Goal: Information Seeking & Learning: Learn about a topic

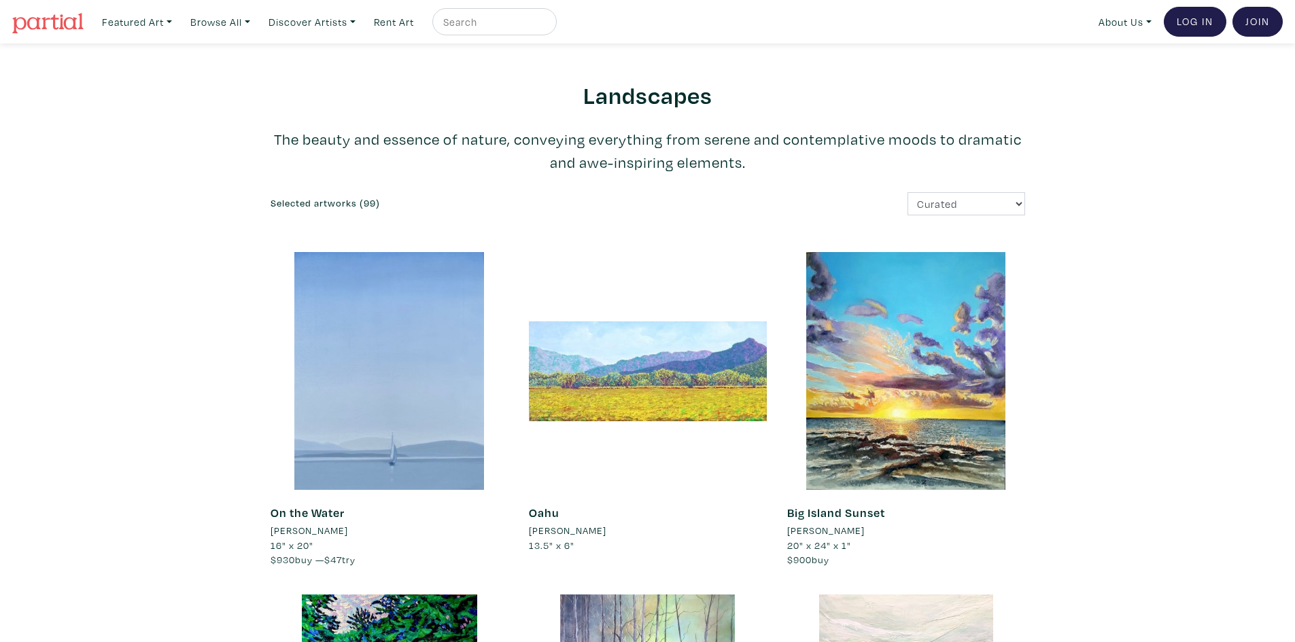
scroll to position [68, 0]
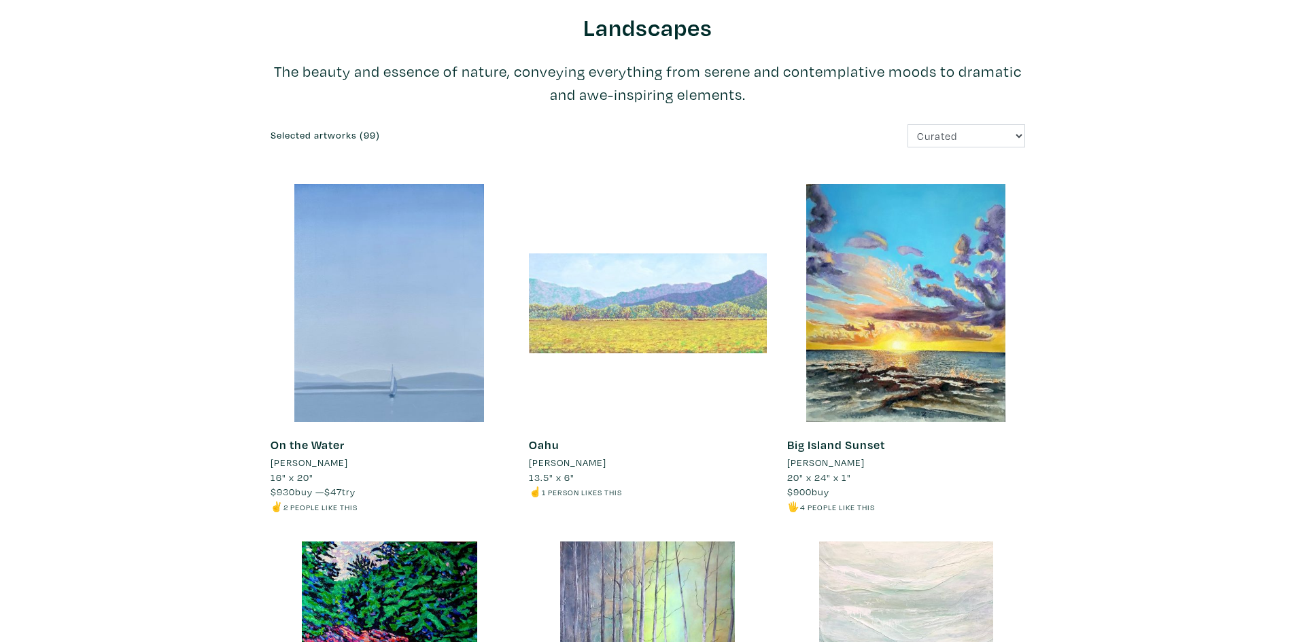
click at [679, 291] on div at bounding box center [648, 303] width 238 height 238
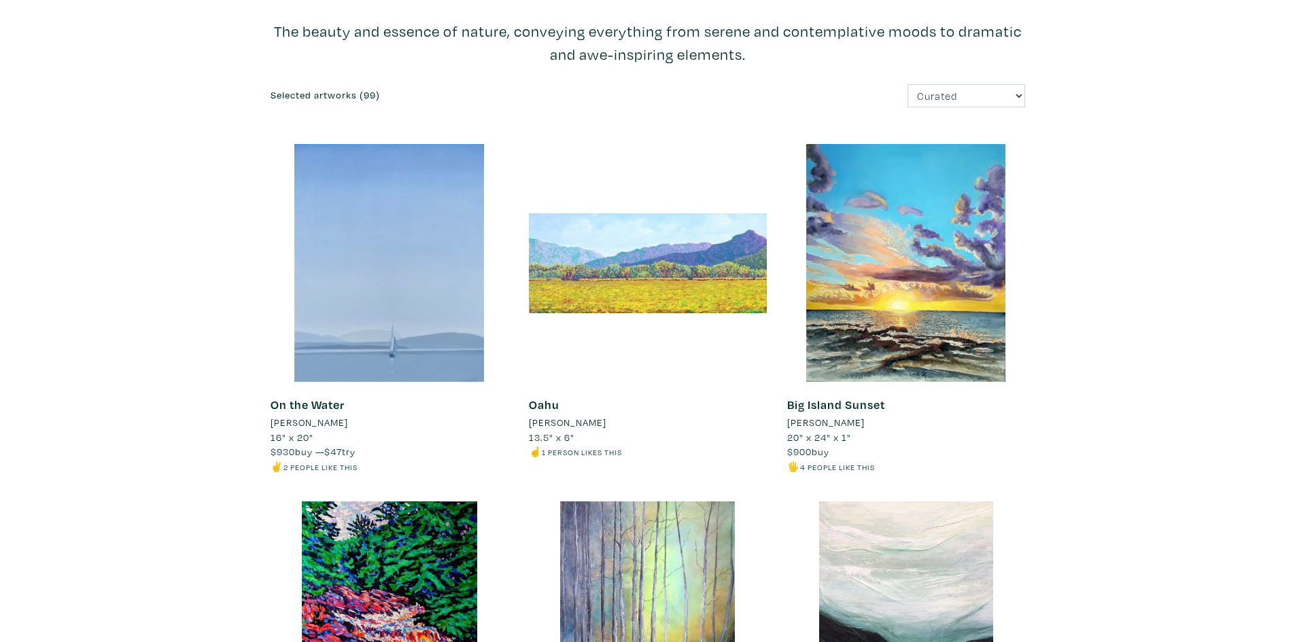
scroll to position [0, 0]
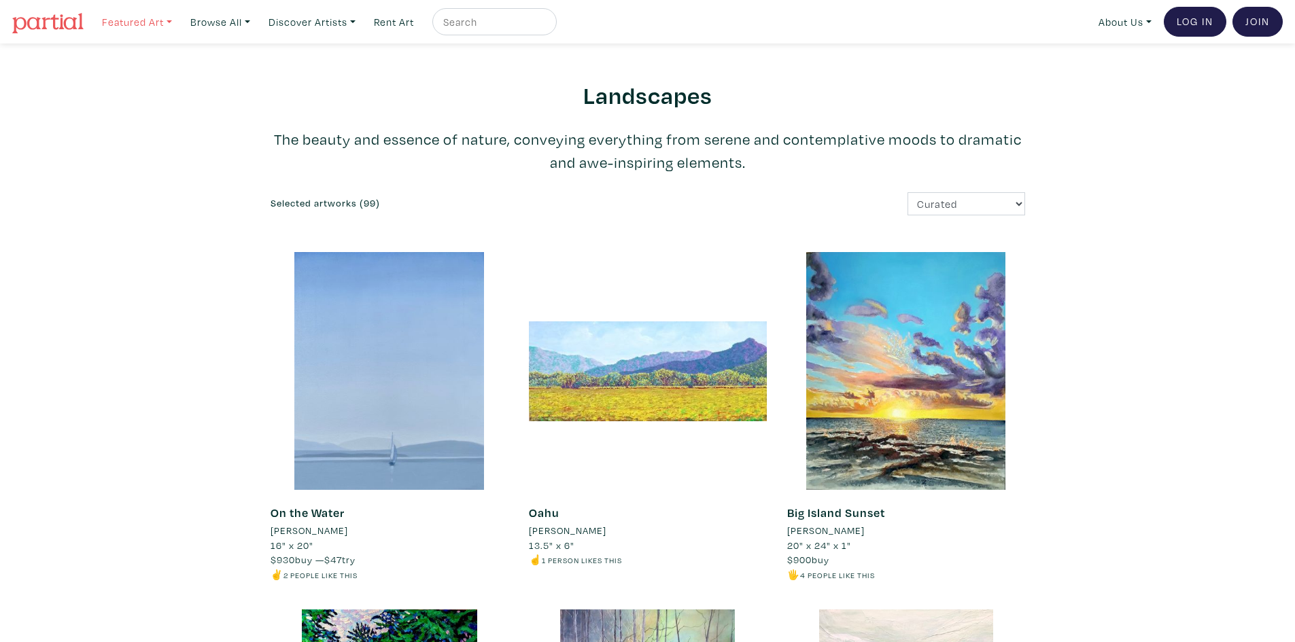
click at [142, 21] on link "Featured Art" at bounding box center [137, 22] width 82 height 28
click at [122, 108] on link "New Contemporary" at bounding box center [165, 109] width 112 height 12
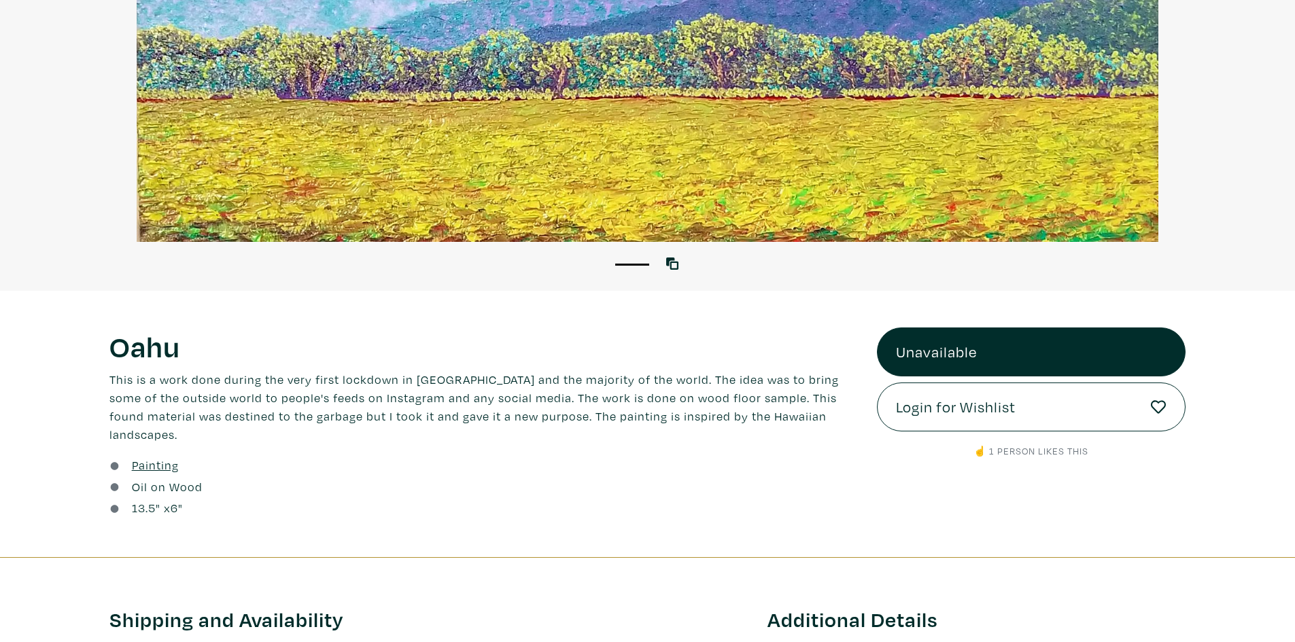
scroll to position [340, 0]
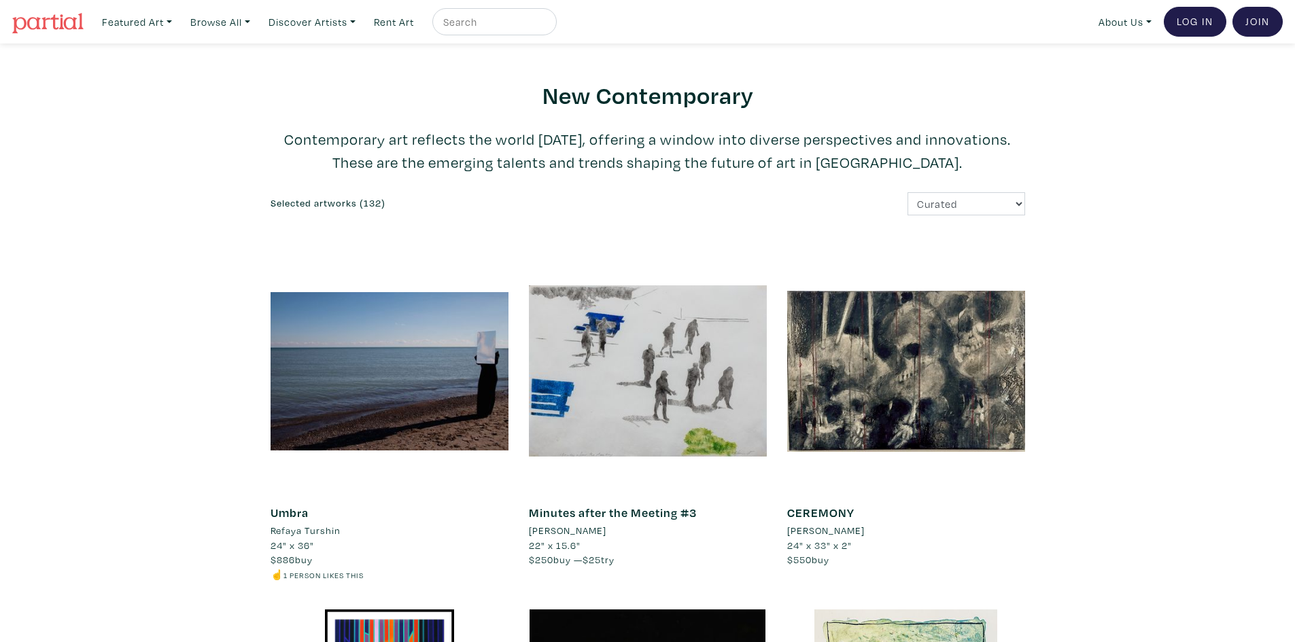
drag, startPoint x: 1298, startPoint y: 56, endPoint x: 1305, endPoint y: -59, distance: 115.1
click at [508, 17] on input "text" at bounding box center [493, 22] width 102 height 17
type input "gay"
click at [547, 26] on button "submit" at bounding box center [547, 26] width 0 height 0
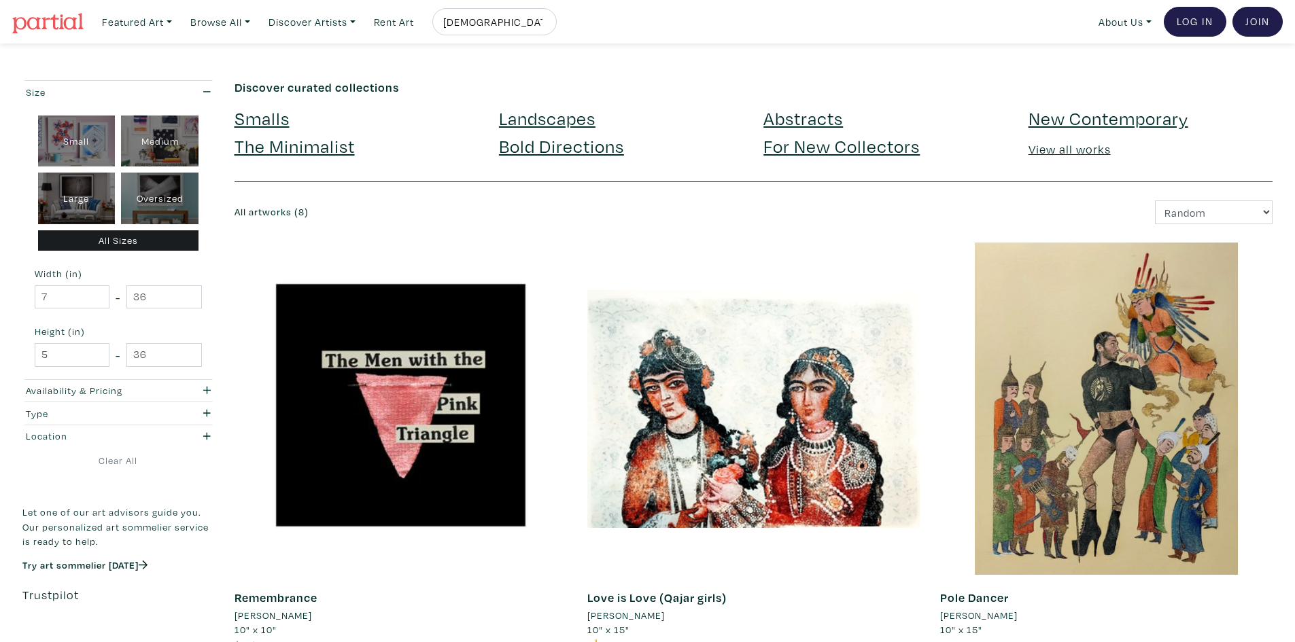
drag, startPoint x: 515, startPoint y: 22, endPoint x: 447, endPoint y: 31, distance: 67.8
click at [447, 31] on div "[DEMOGRAPHIC_DATA]" at bounding box center [494, 21] width 124 height 27
type input "penguin"
click at [547, 26] on button "submit" at bounding box center [547, 26] width 0 height 0
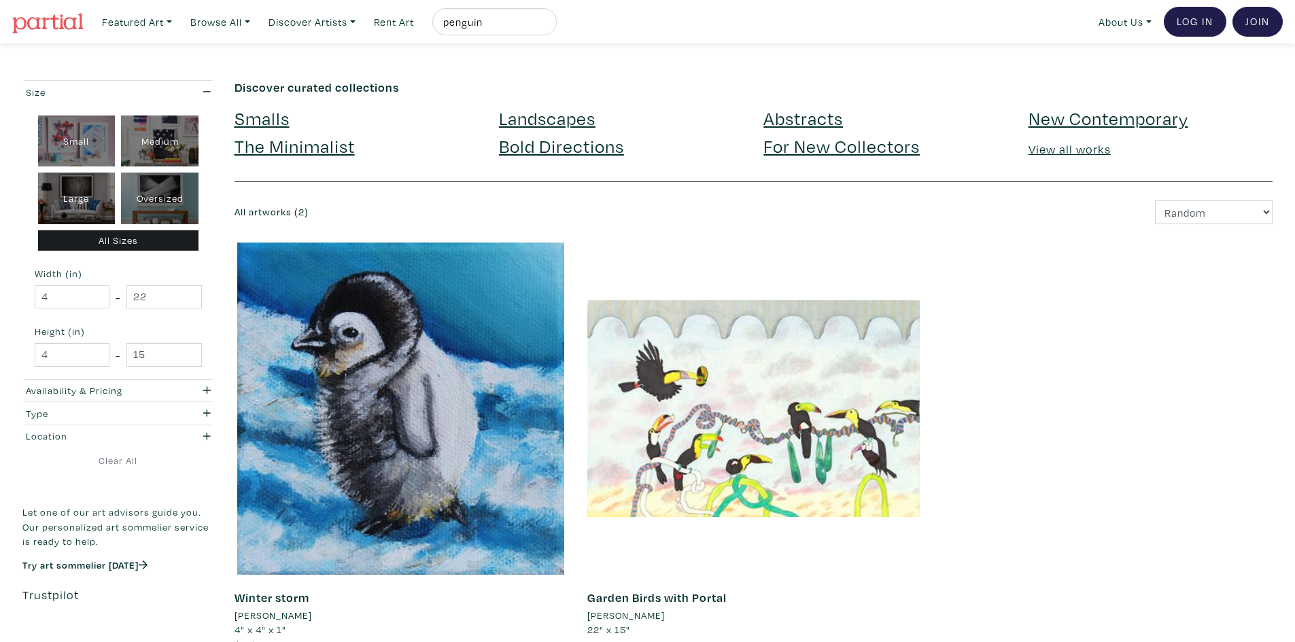
drag, startPoint x: 519, startPoint y: 20, endPoint x: 434, endPoint y: 41, distance: 86.9
click at [435, 41] on nav "Featured Art Smalls Landscapes Abstracts New Contemporary The Minimalist Bold D…" at bounding box center [647, 22] width 1295 height 44
type input "lavendar"
click at [547, 26] on button "submit" at bounding box center [547, 26] width 0 height 0
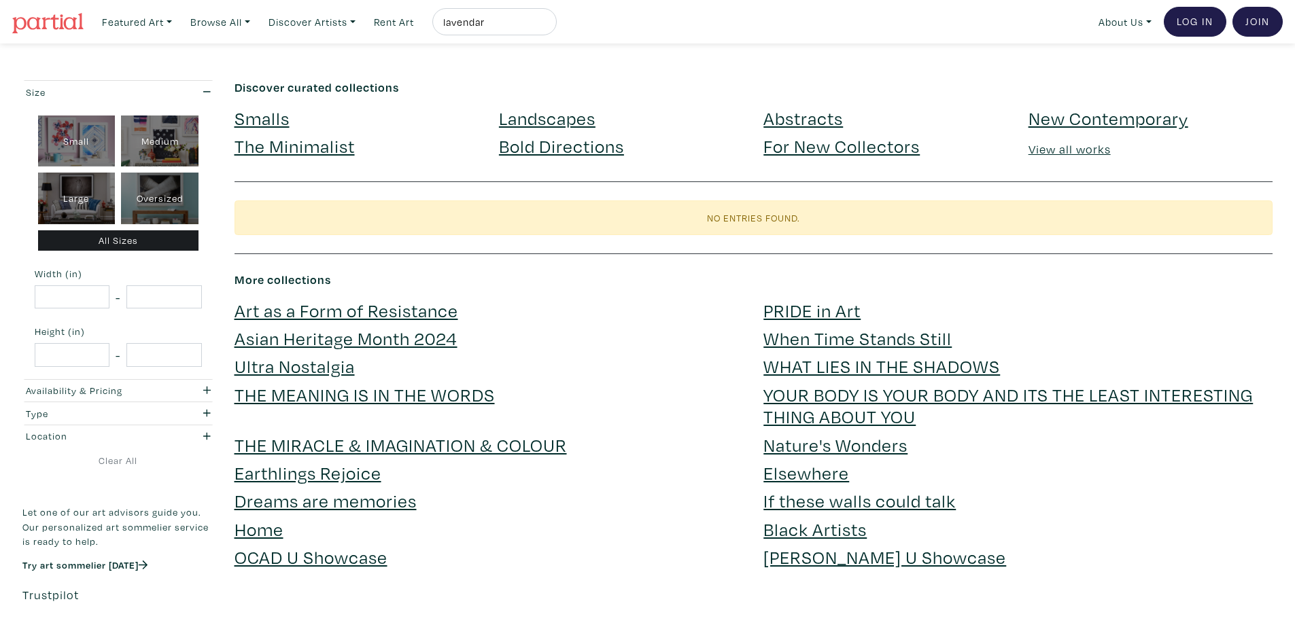
click at [504, 24] on input "lavendar" at bounding box center [493, 22] width 102 height 17
type input "lavender"
click at [547, 26] on button "submit" at bounding box center [547, 26] width 0 height 0
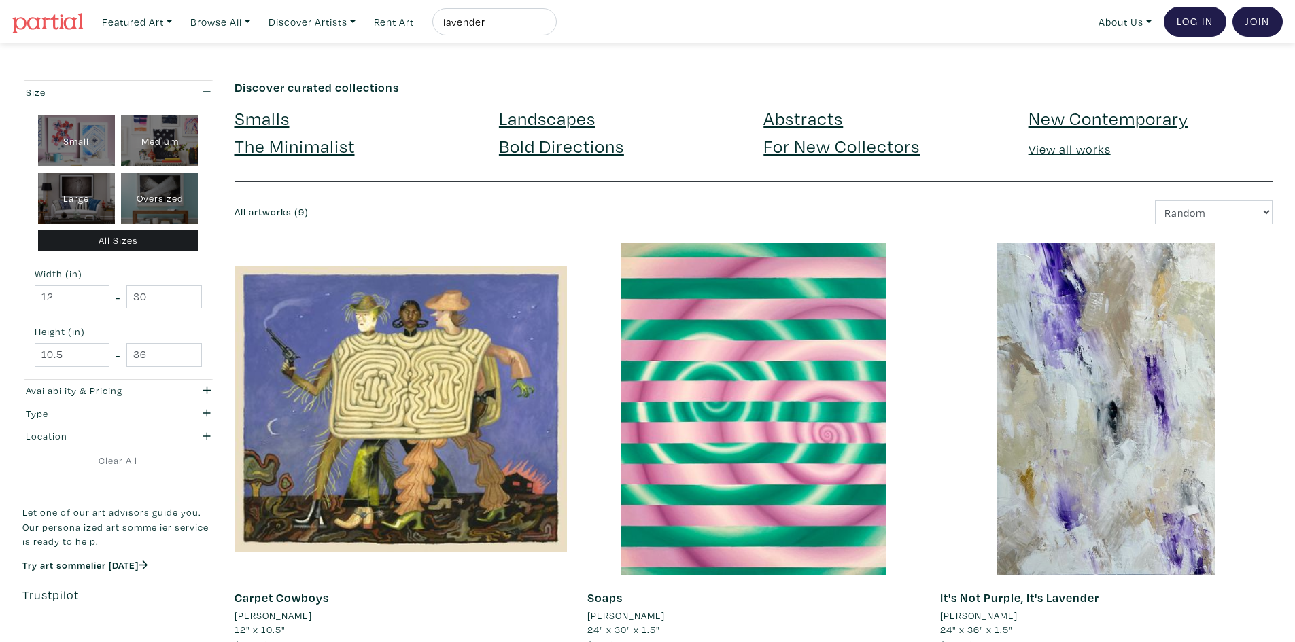
drag, startPoint x: 524, startPoint y: 25, endPoint x: 433, endPoint y: 27, distance: 90.4
click at [433, 27] on ul "Featured Art Smalls Landscapes Abstracts New Contemporary The Minimalist Bold D…" at bounding box center [326, 22] width 461 height 28
type input "purple"
click at [547, 26] on button "submit" at bounding box center [547, 26] width 0 height 0
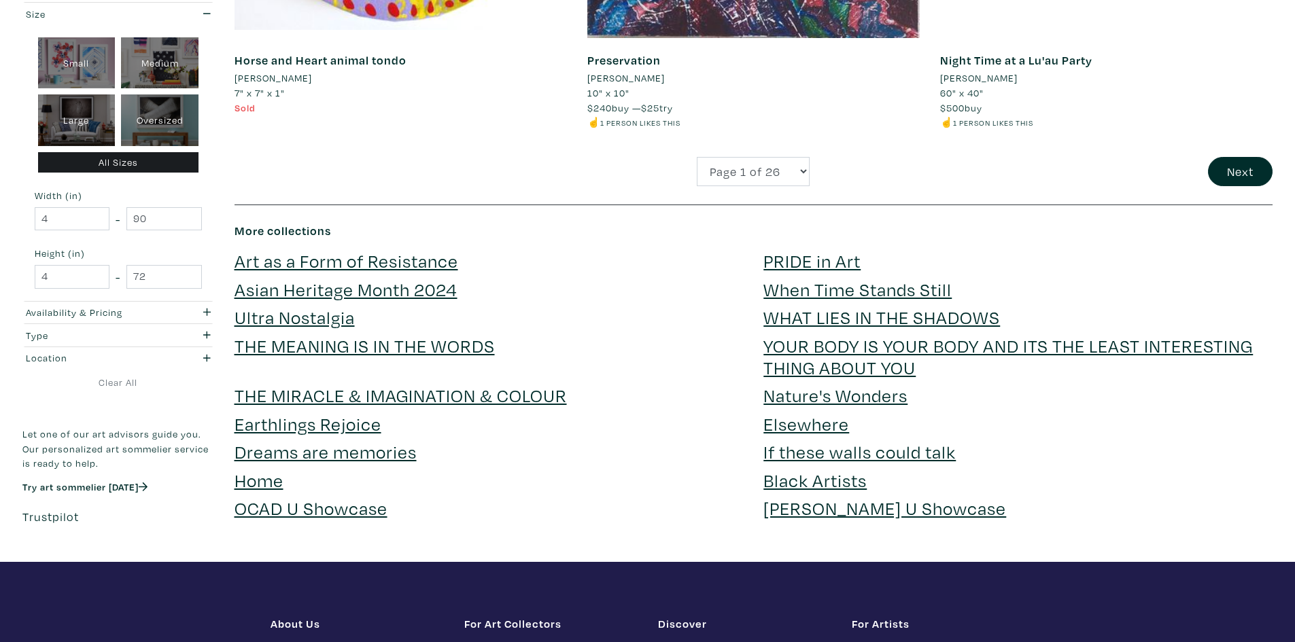
scroll to position [3603, 0]
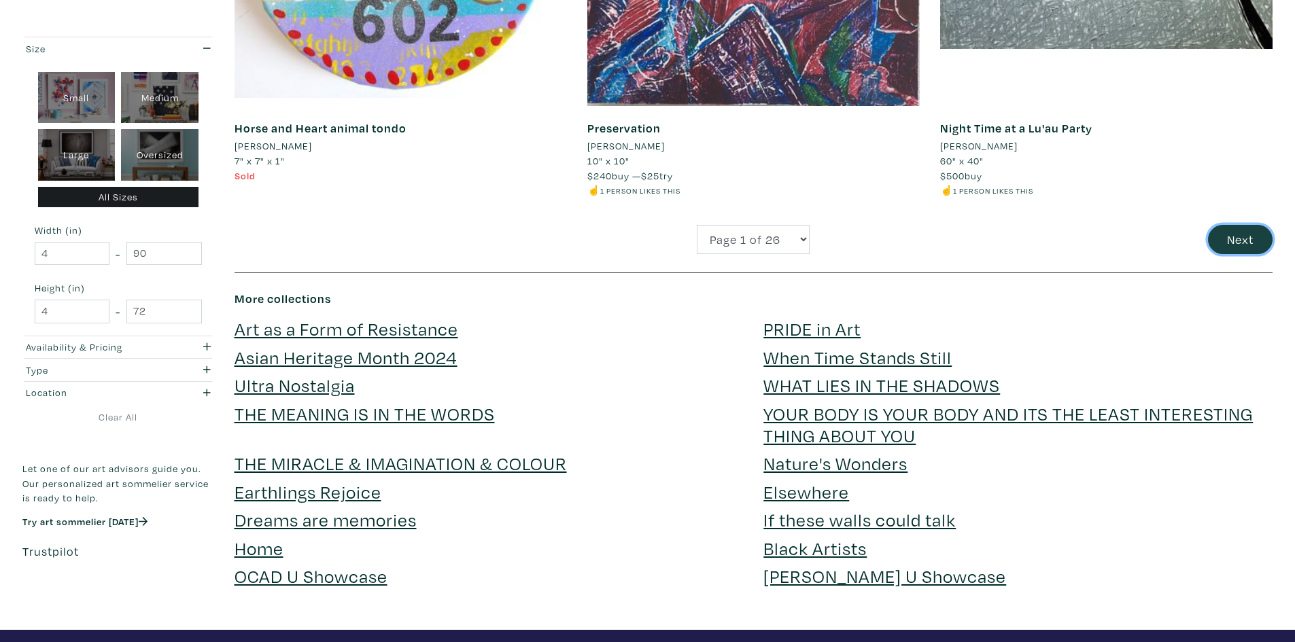
click at [1233, 231] on button "Next" at bounding box center [1240, 239] width 65 height 29
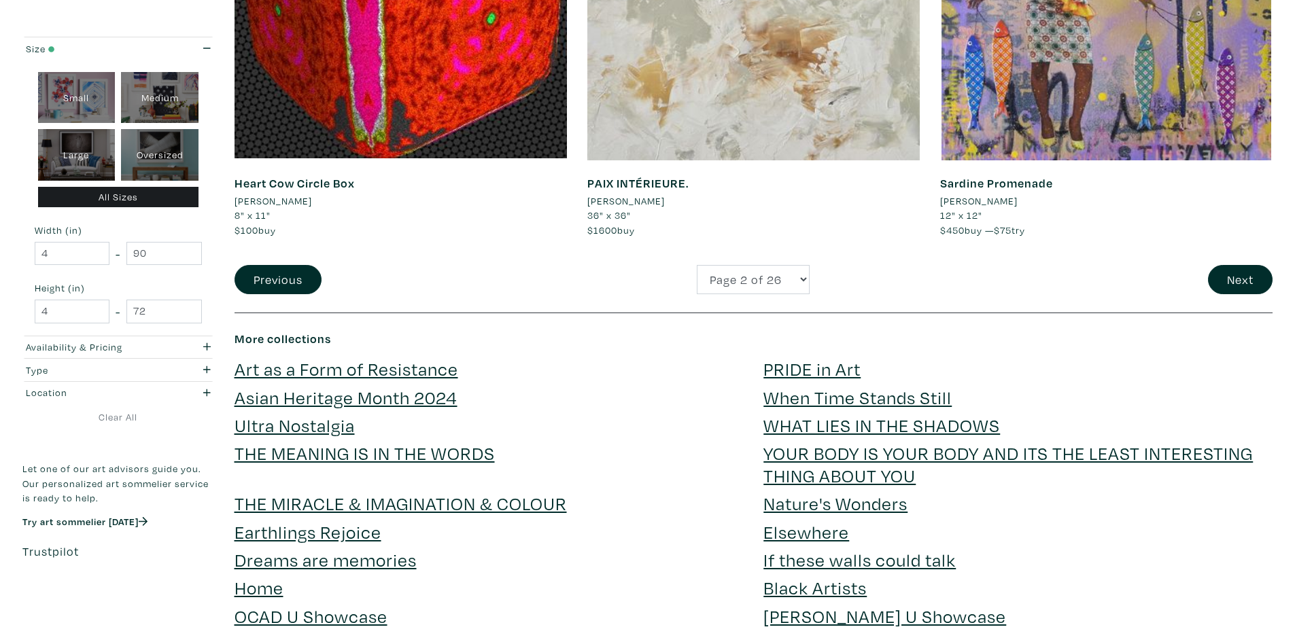
scroll to position [3535, 0]
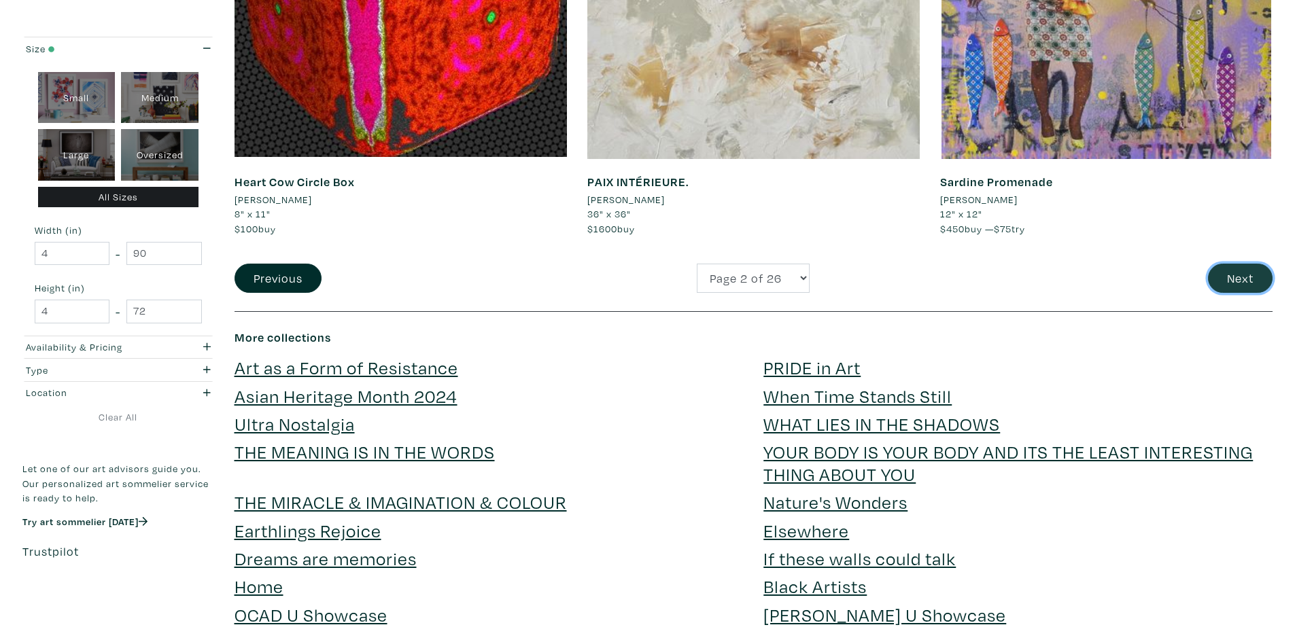
click at [1249, 280] on button "Next" at bounding box center [1240, 278] width 65 height 29
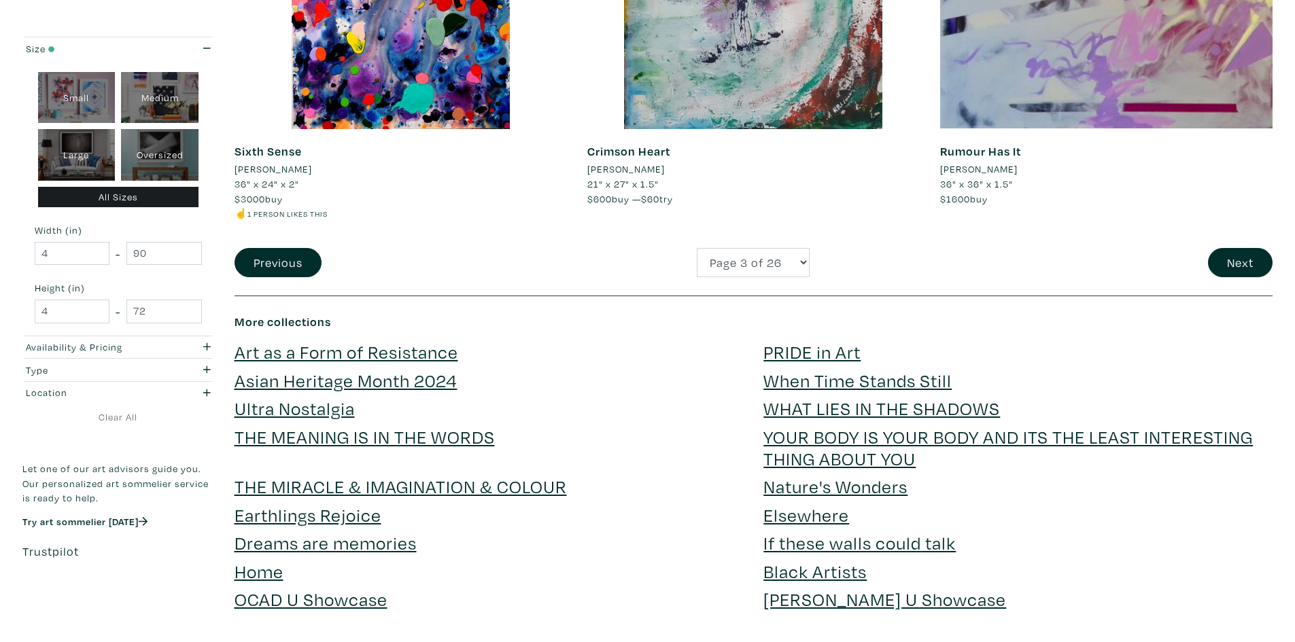
scroll to position [3603, 0]
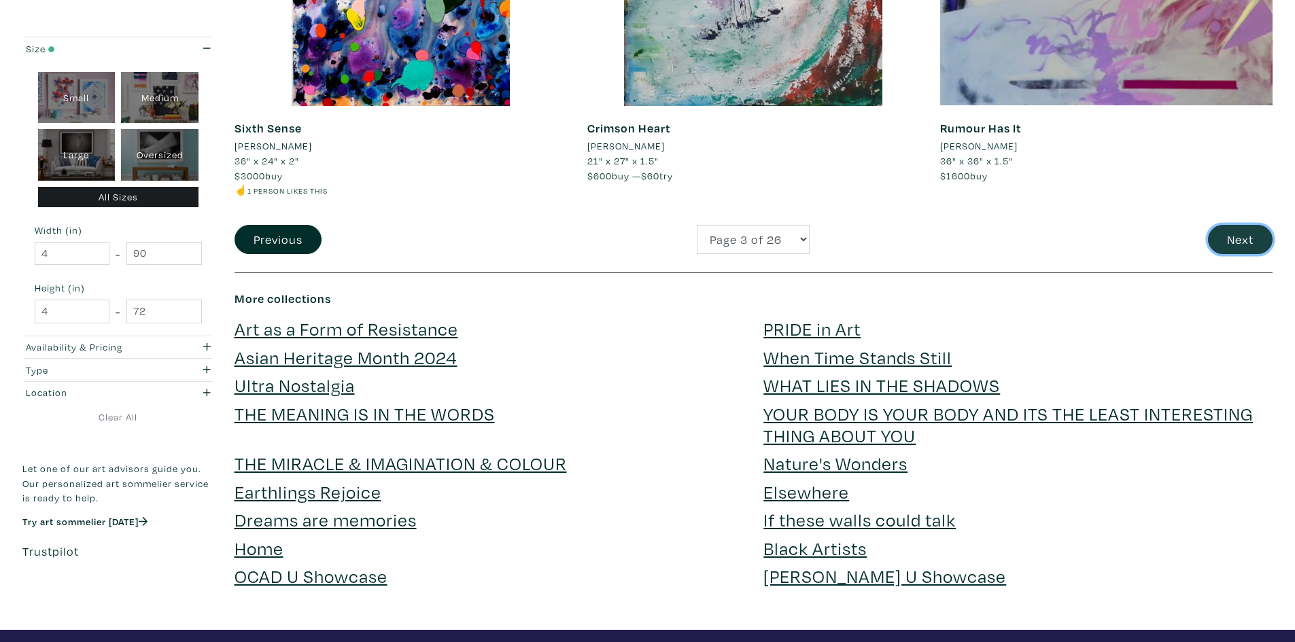
click at [1212, 237] on button "Next" at bounding box center [1240, 239] width 65 height 29
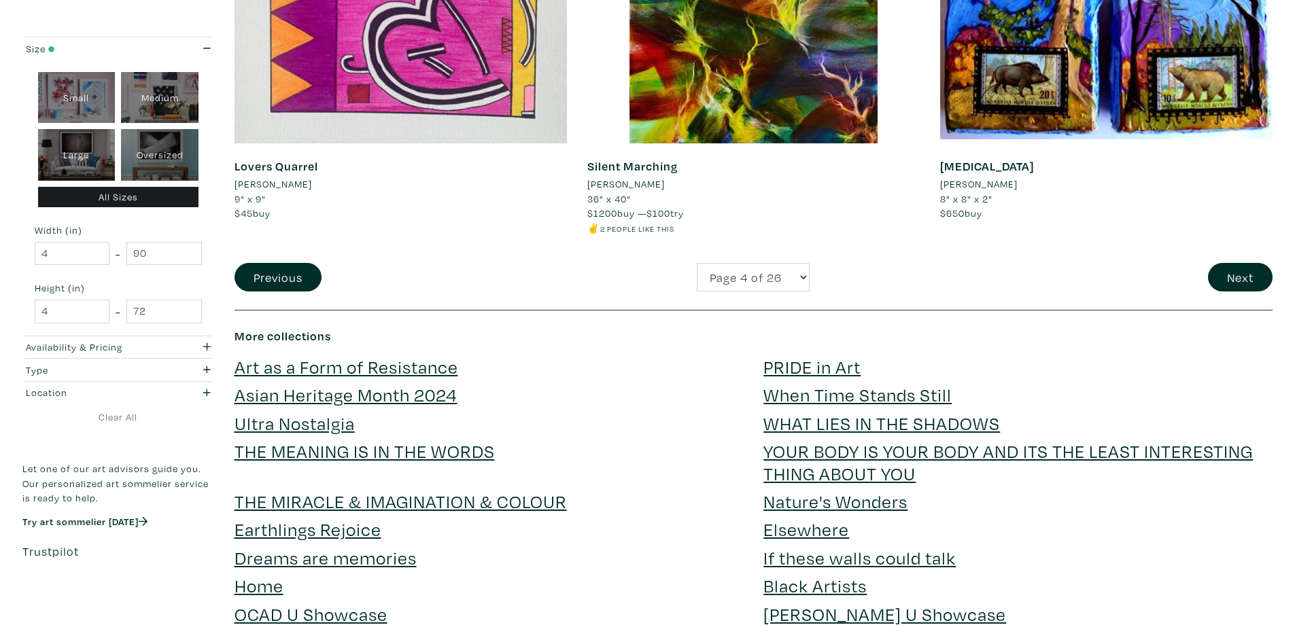
scroll to position [3603, 0]
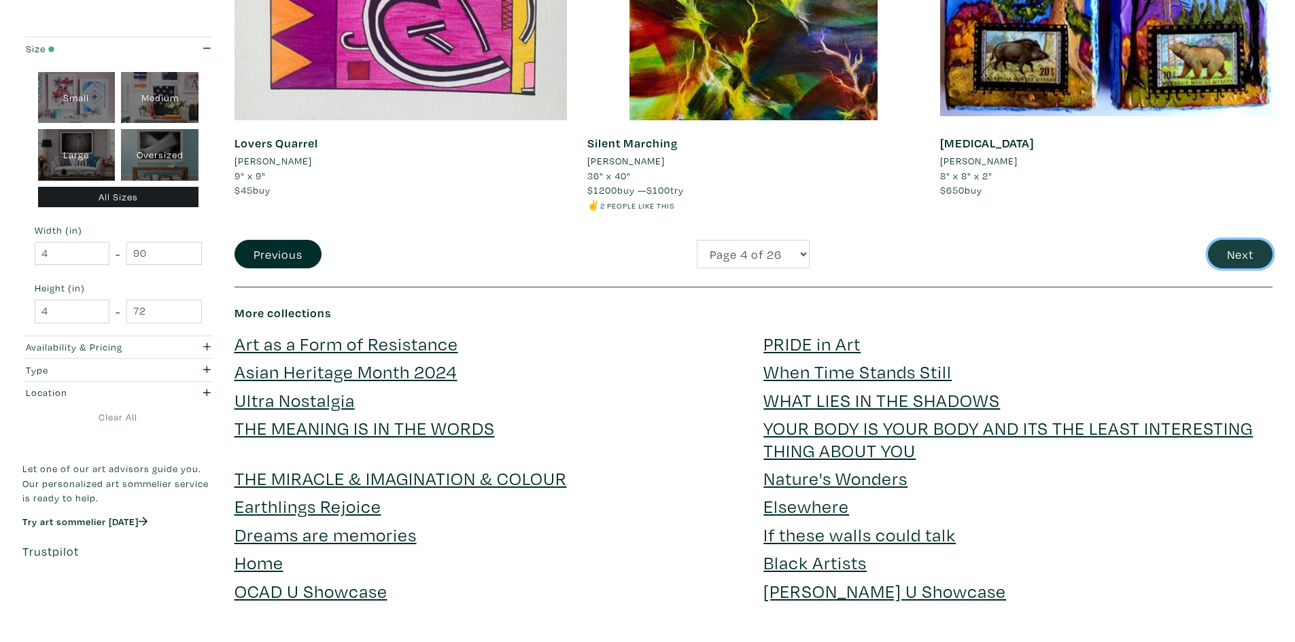
click at [1259, 252] on button "Next" at bounding box center [1240, 254] width 65 height 29
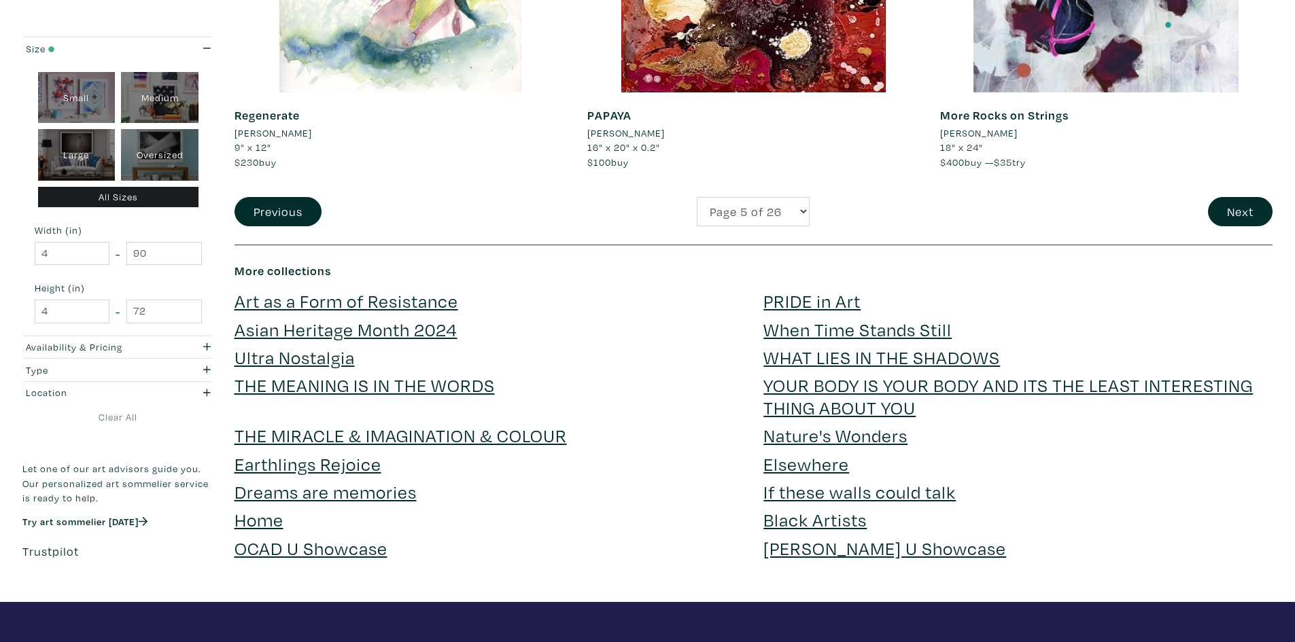
scroll to position [3603, 0]
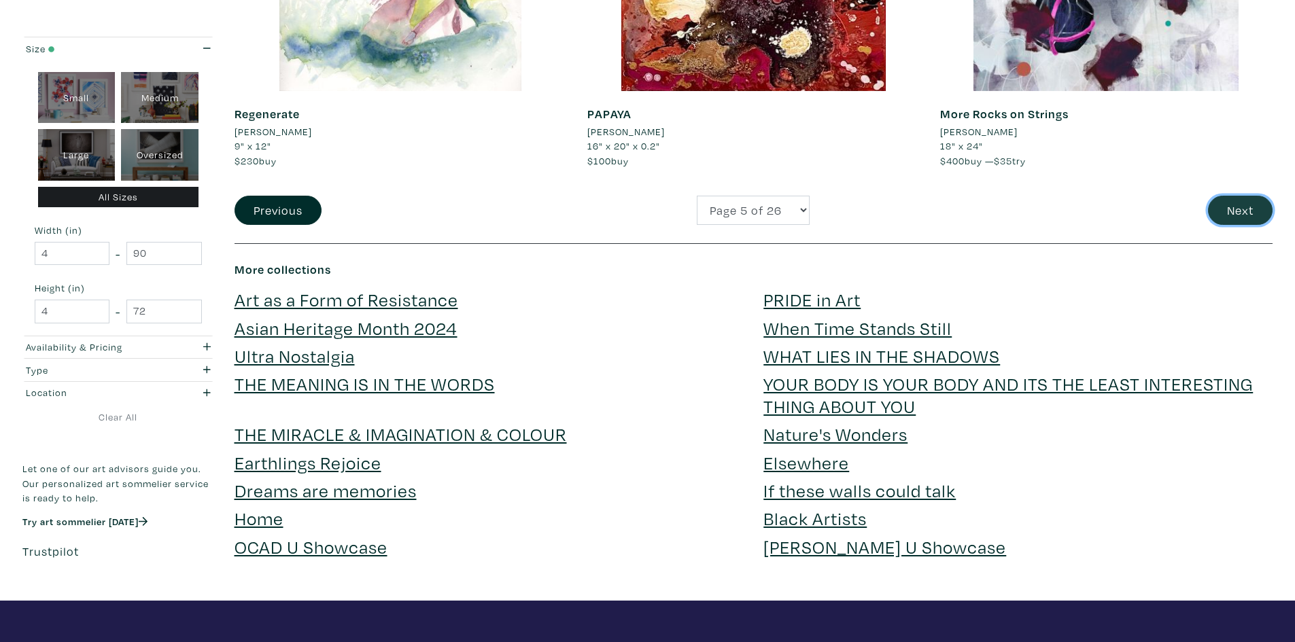
click at [1229, 213] on button "Next" at bounding box center [1240, 210] width 65 height 29
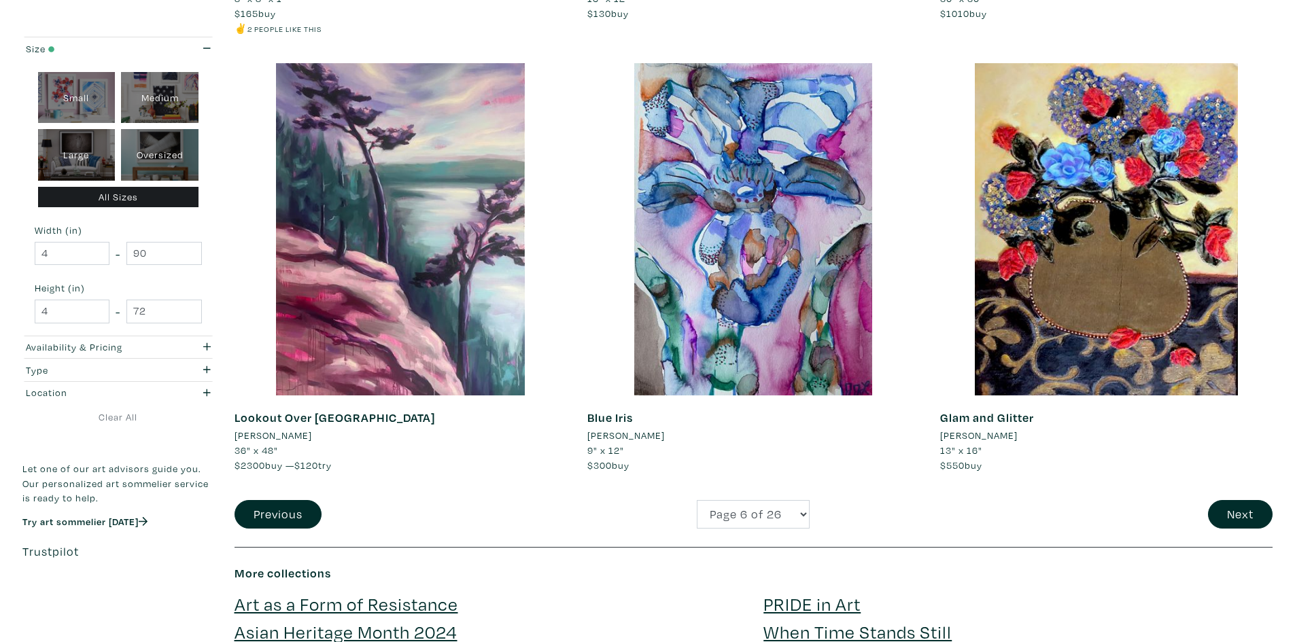
scroll to position [3399, 0]
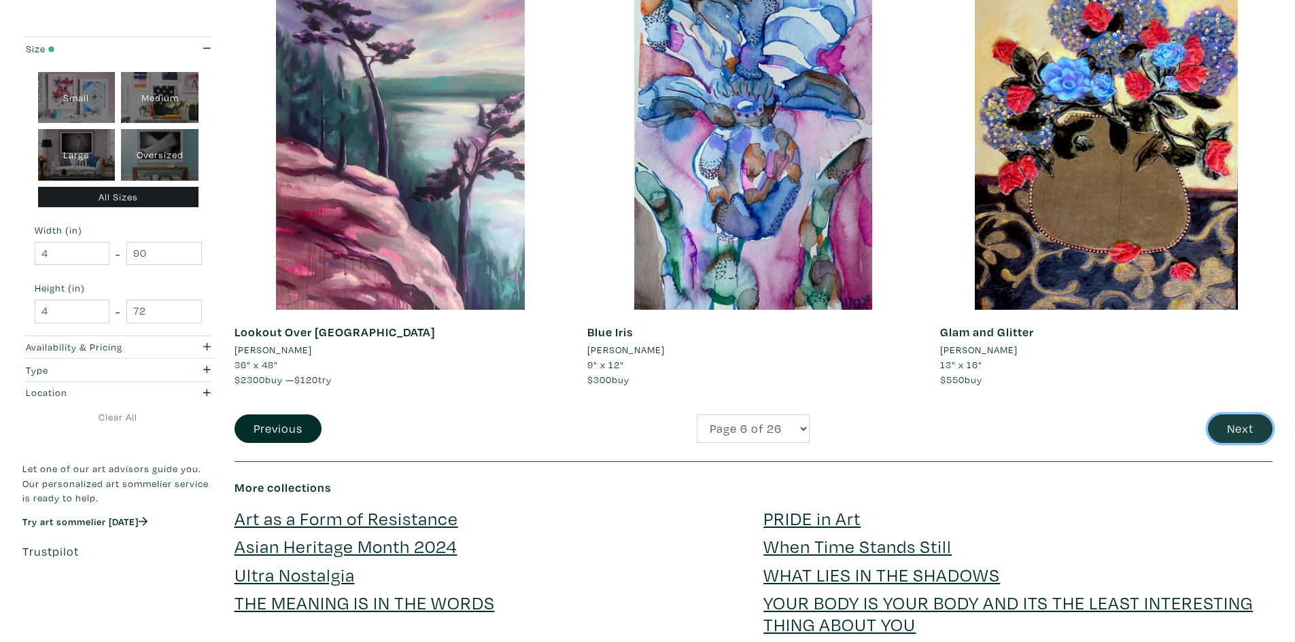
click at [1239, 432] on button "Next" at bounding box center [1240, 429] width 65 height 29
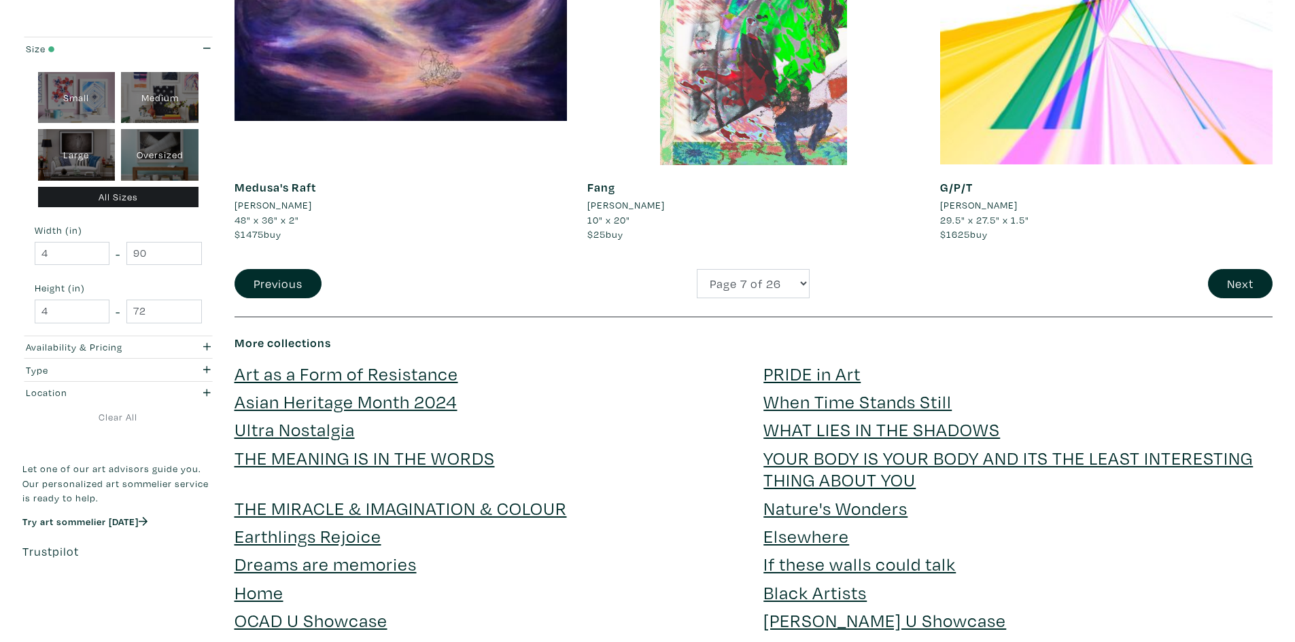
scroll to position [3535, 0]
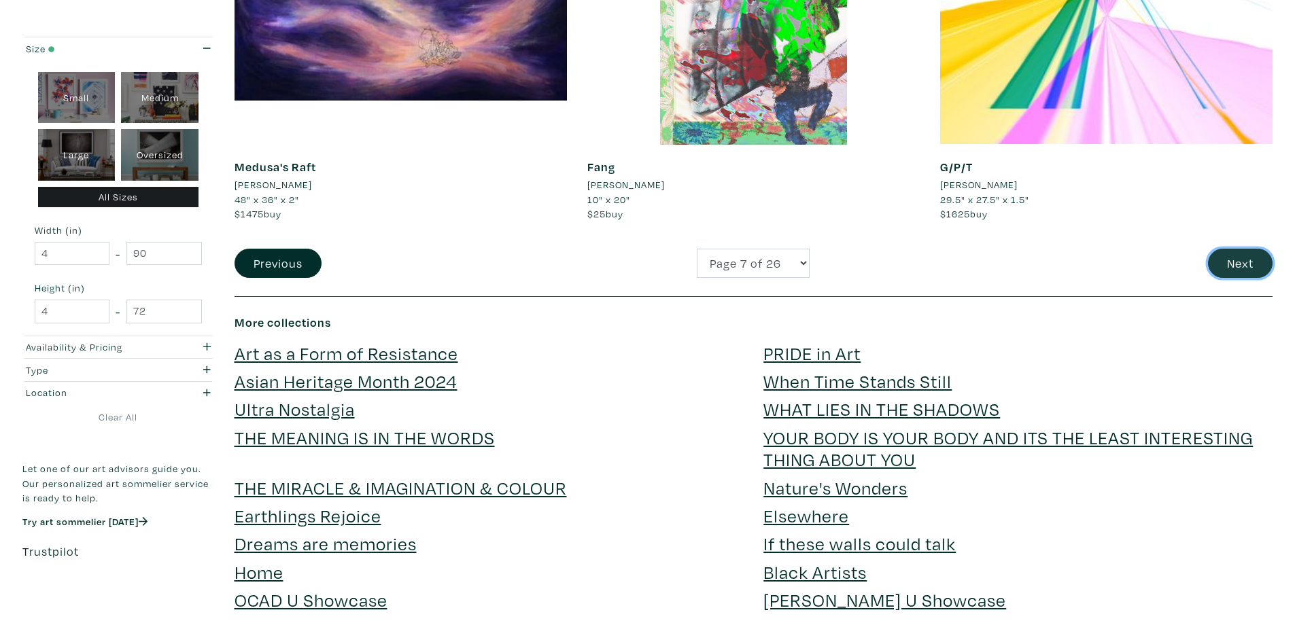
click at [1248, 252] on button "Next" at bounding box center [1240, 263] width 65 height 29
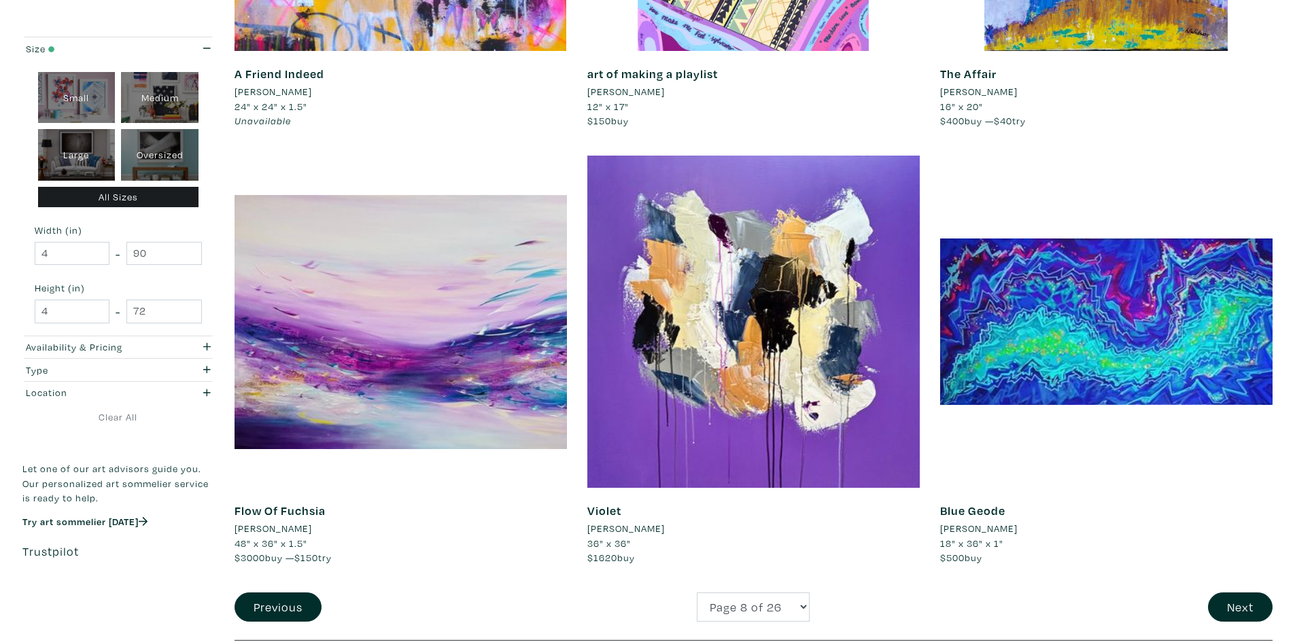
scroll to position [3263, 0]
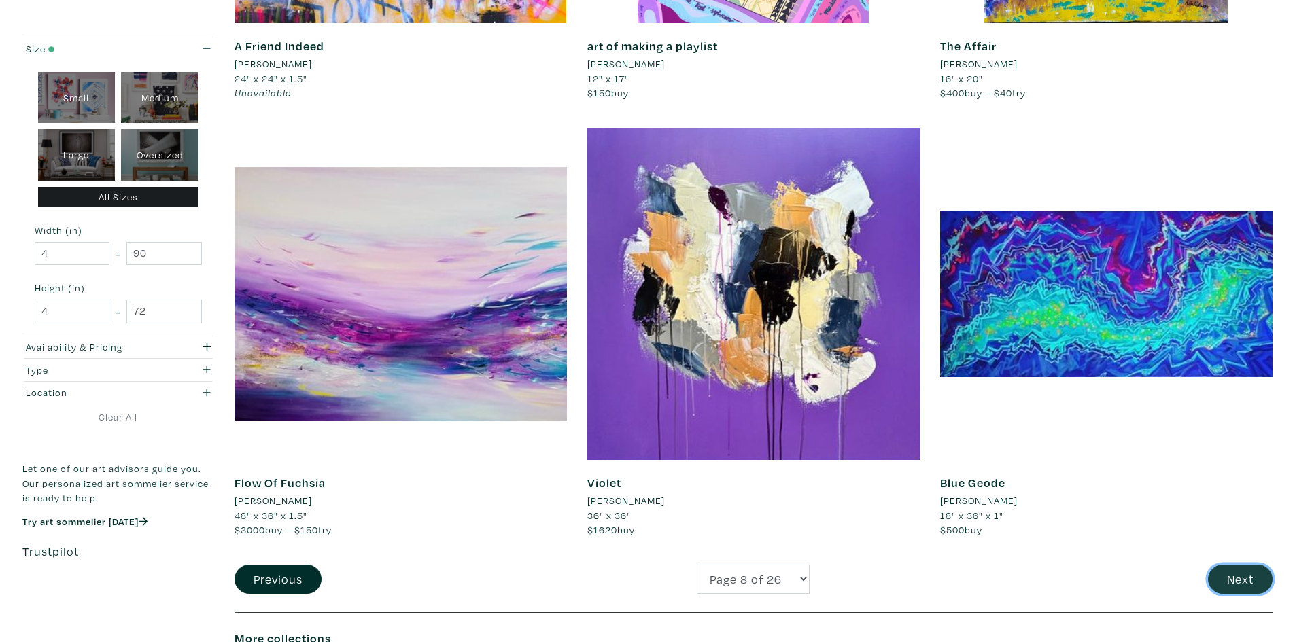
click at [1220, 576] on button "Next" at bounding box center [1240, 579] width 65 height 29
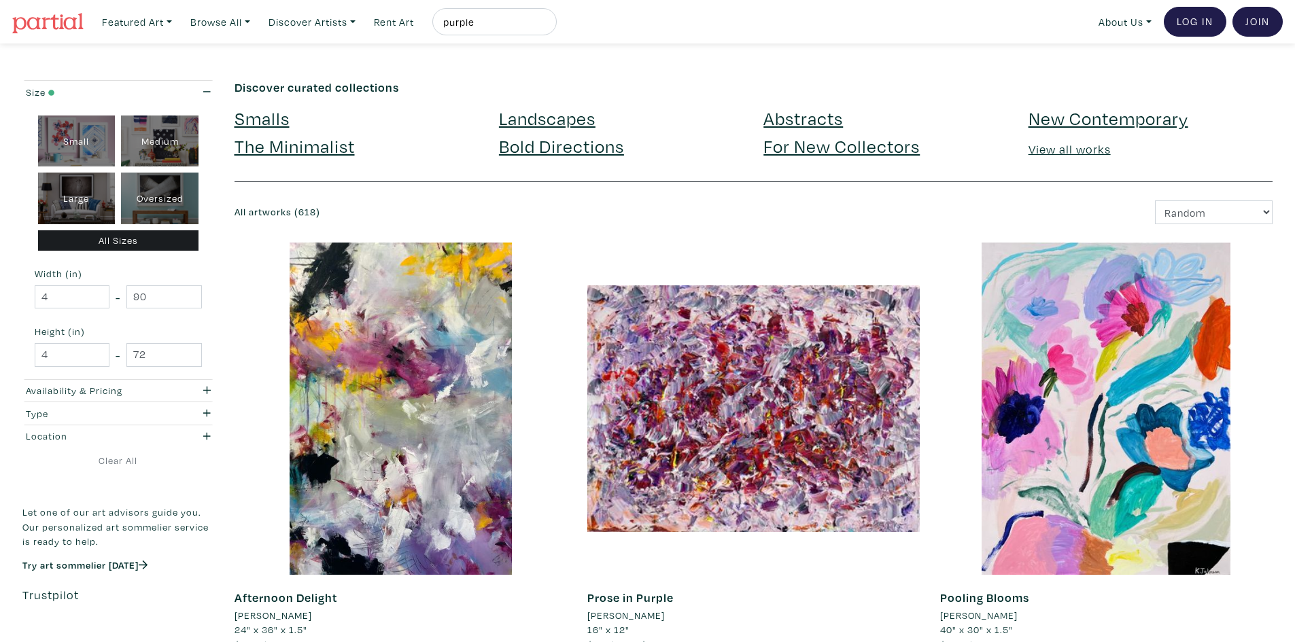
drag, startPoint x: 526, startPoint y: 22, endPoint x: 403, endPoint y: 37, distance: 124.0
click at [403, 37] on nav "Featured Art Smalls Landscapes Abstracts New Contemporary The Minimalist Bold D…" at bounding box center [647, 22] width 1295 height 44
type input "violet"
click at [547, 26] on button "submit" at bounding box center [547, 26] width 0 height 0
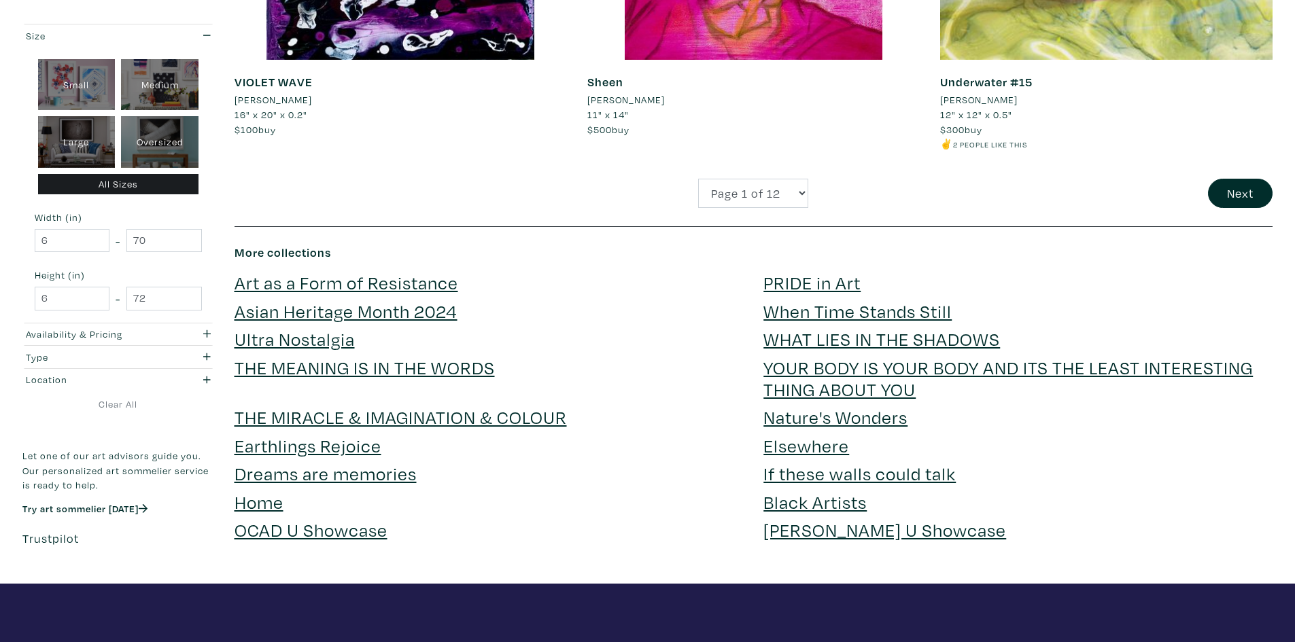
scroll to position [3644, 0]
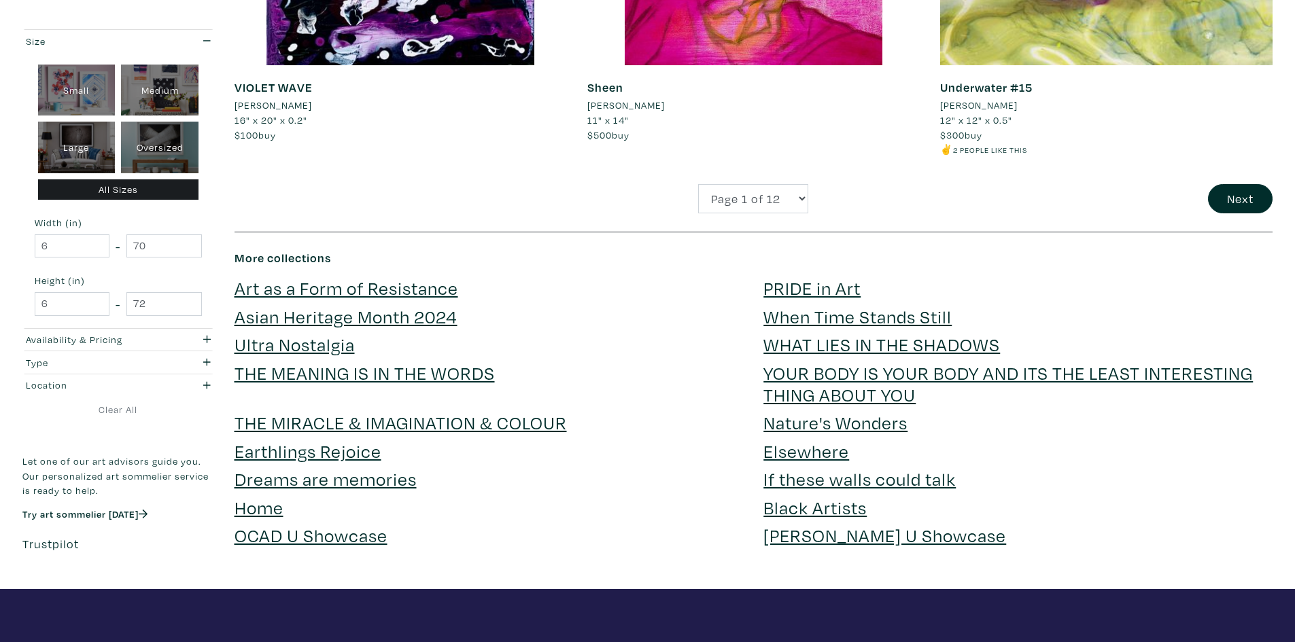
click at [311, 345] on link "Ultra Nostalgia" at bounding box center [295, 344] width 120 height 24
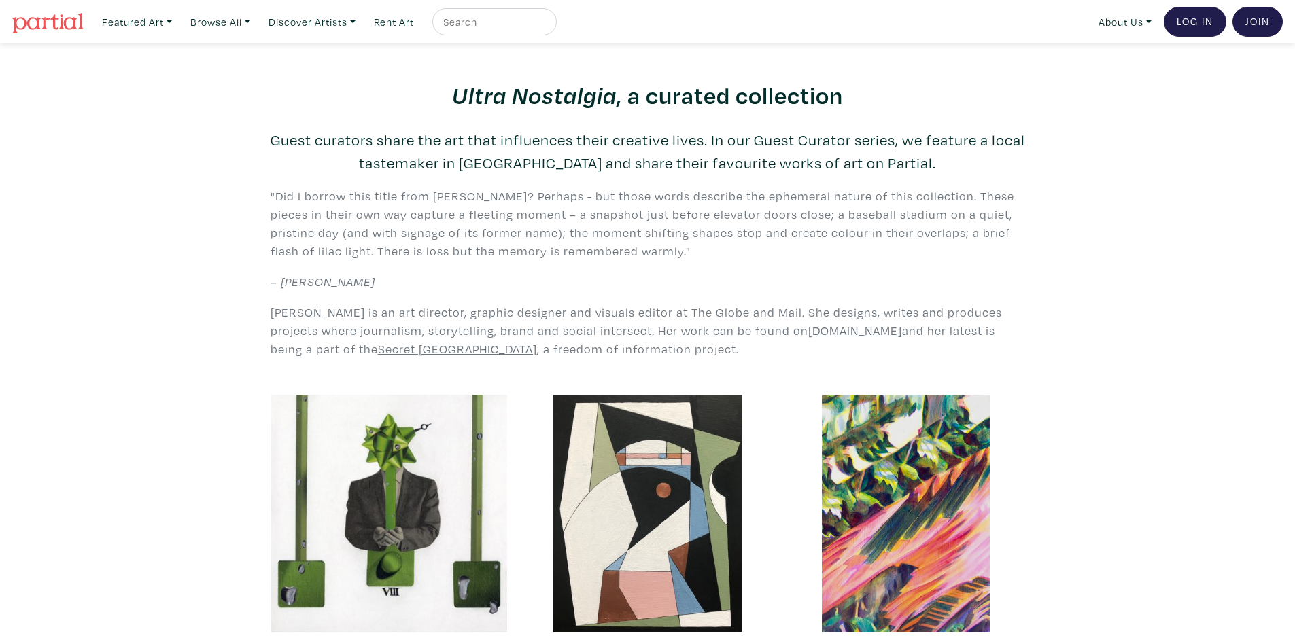
click at [519, 19] on input "text" at bounding box center [493, 22] width 102 height 17
type input "retro"
click at [547, 26] on button "submit" at bounding box center [547, 26] width 0 height 0
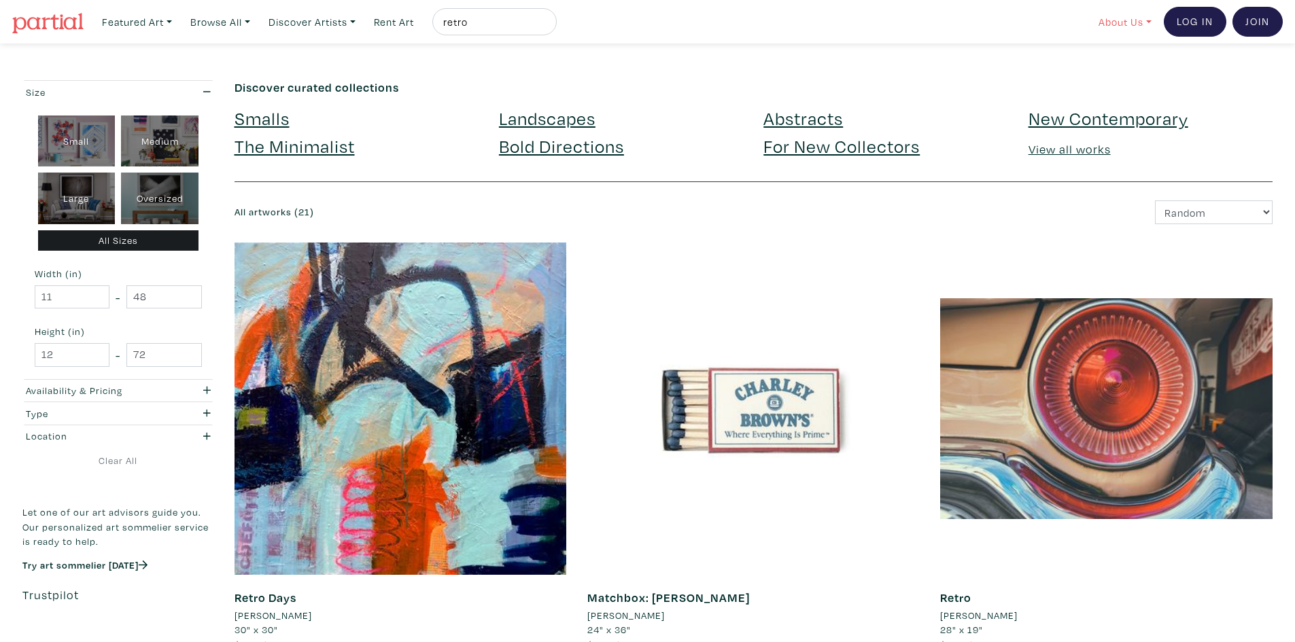
click at [1119, 29] on link "About Us" at bounding box center [1125, 22] width 65 height 28
click at [1118, 57] on link "About Us" at bounding box center [1161, 62] width 112 height 12
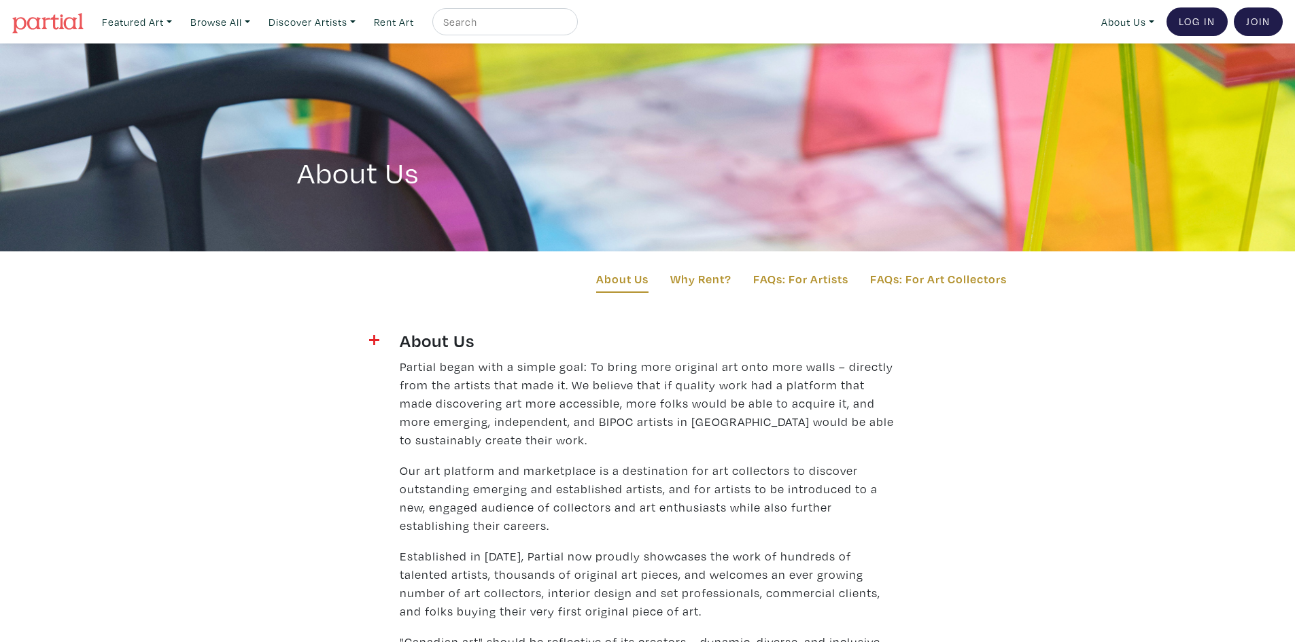
click at [52, 19] on img at bounding box center [47, 23] width 71 height 20
